Goal: Task Accomplishment & Management: Complete application form

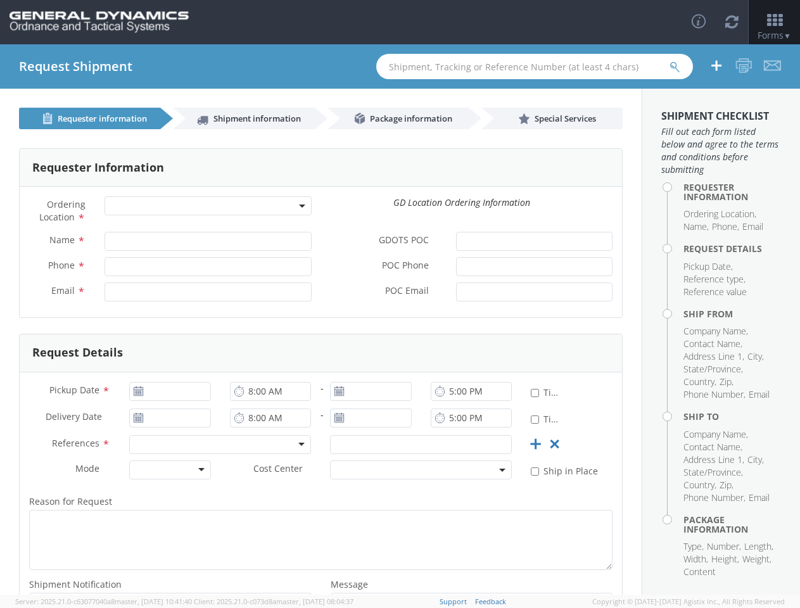
click at [399, 326] on form "Requester Information Ordering Location * GD Location Ordering Information Name…" at bounding box center [320, 402] width 603 height 508
click at [697, 22] on icon at bounding box center [698, 21] width 15 height 15
click at [730, 22] on icon at bounding box center [731, 21] width 13 height 15
click at [773, 22] on icon at bounding box center [773, 20] width 51 height 15
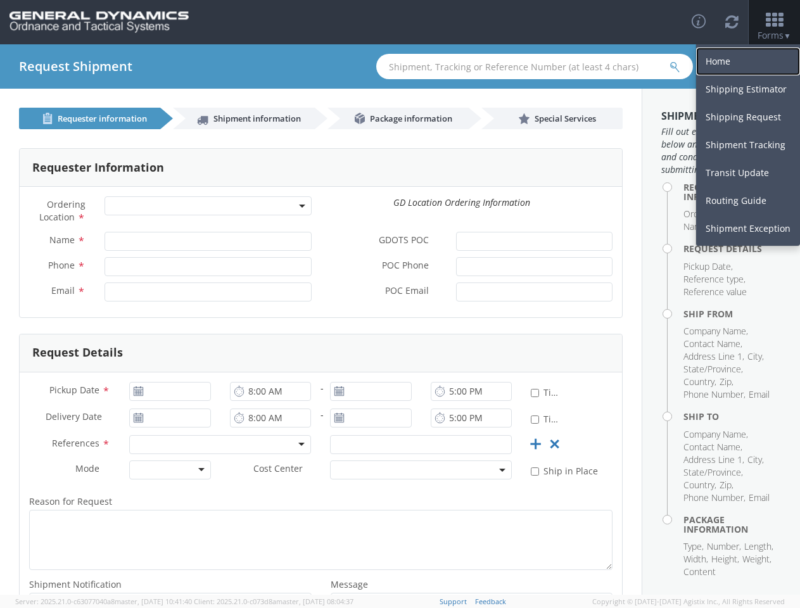
click at [716, 66] on link "Home" at bounding box center [748, 61] width 104 height 28
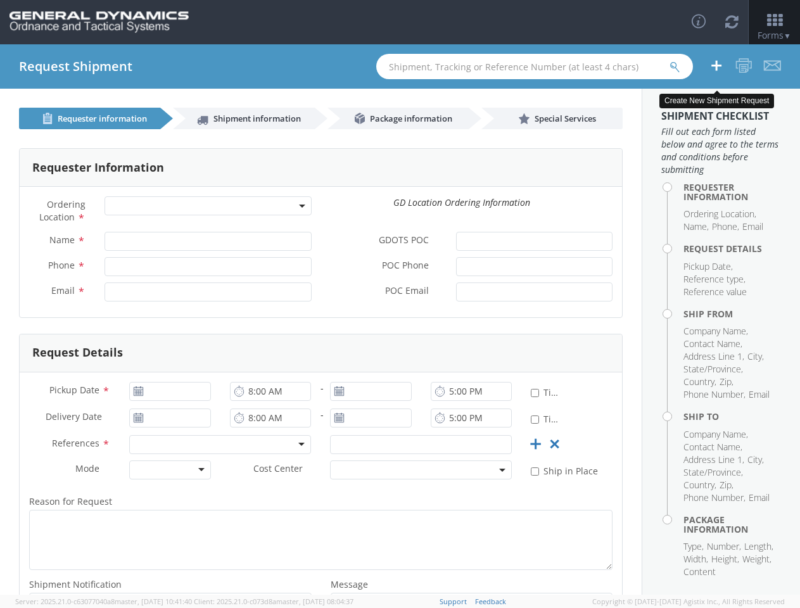
click at [716, 66] on icon at bounding box center [715, 66] width 15 height 16
click at [744, 66] on icon at bounding box center [743, 66] width 17 height 16
